Goal: Information Seeking & Learning: Learn about a topic

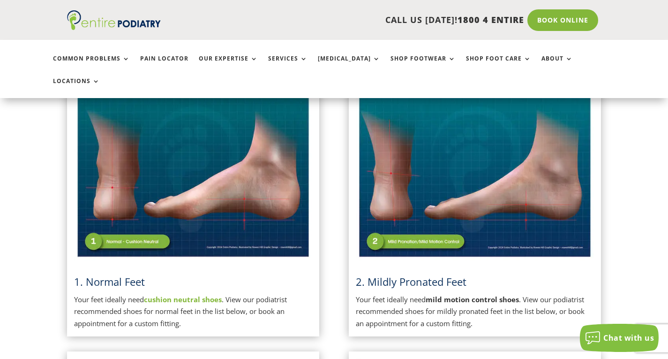
scroll to position [235, 0]
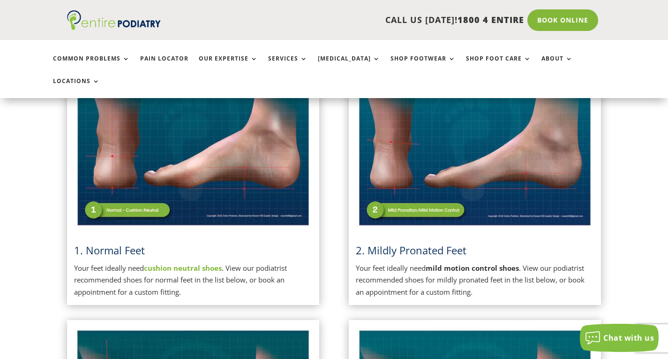
scroll to position [262, 0]
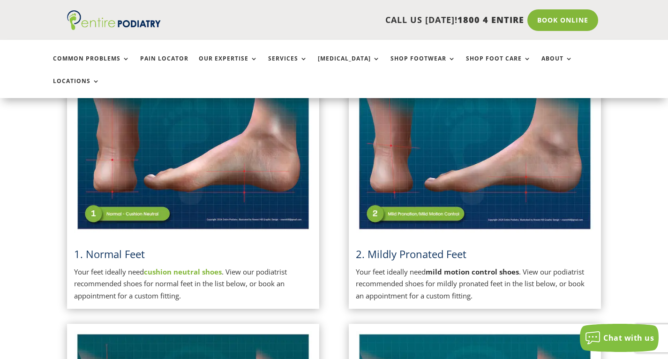
click at [169, 192] on img at bounding box center [193, 148] width 239 height 168
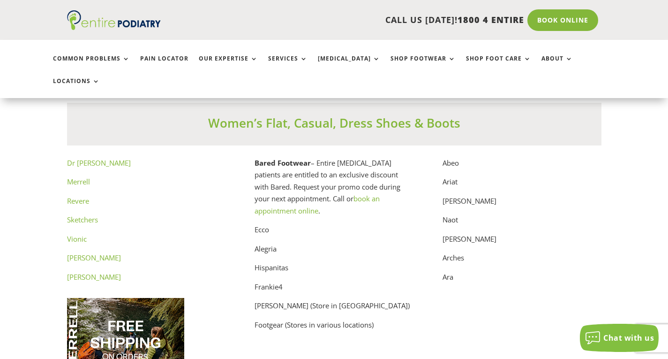
scroll to position [4749, 0]
click at [96, 272] on link "[PERSON_NAME]" at bounding box center [94, 276] width 54 height 9
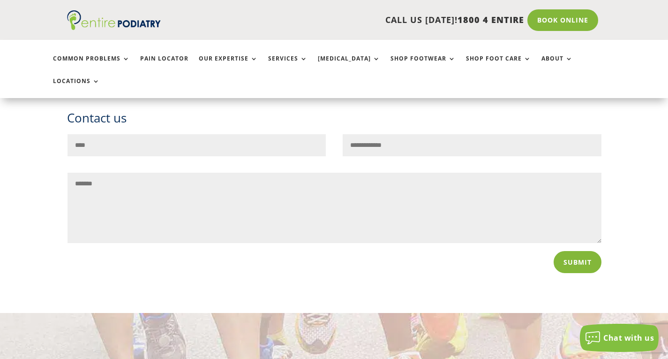
scroll to position [1597, 0]
